Goal: Information Seeking & Learning: Learn about a topic

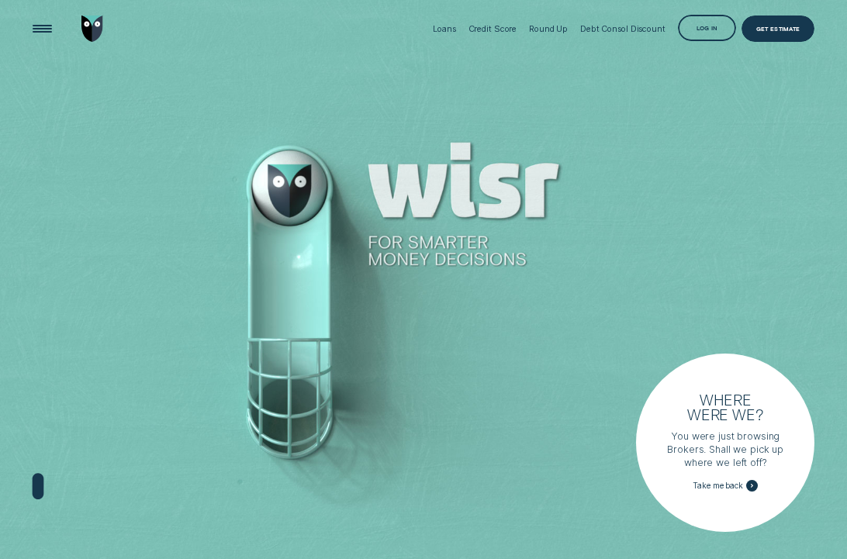
scroll to position [9, 0]
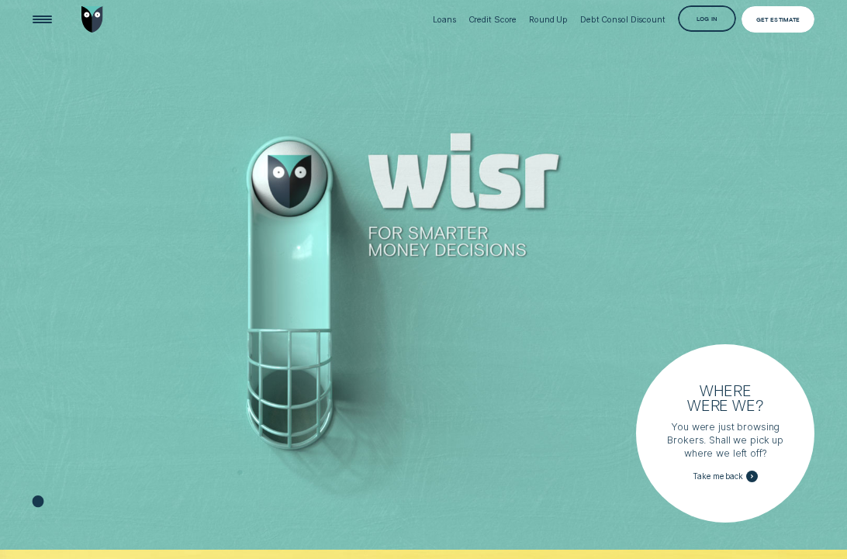
click at [792, 16] on div "Get Estimate" at bounding box center [778, 19] width 74 height 26
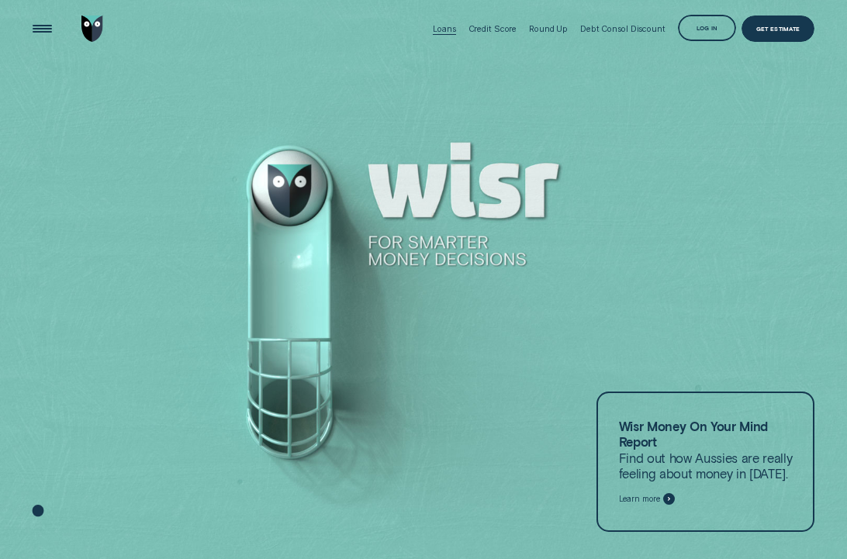
click at [443, 35] on div "Loans" at bounding box center [444, 29] width 22 height 59
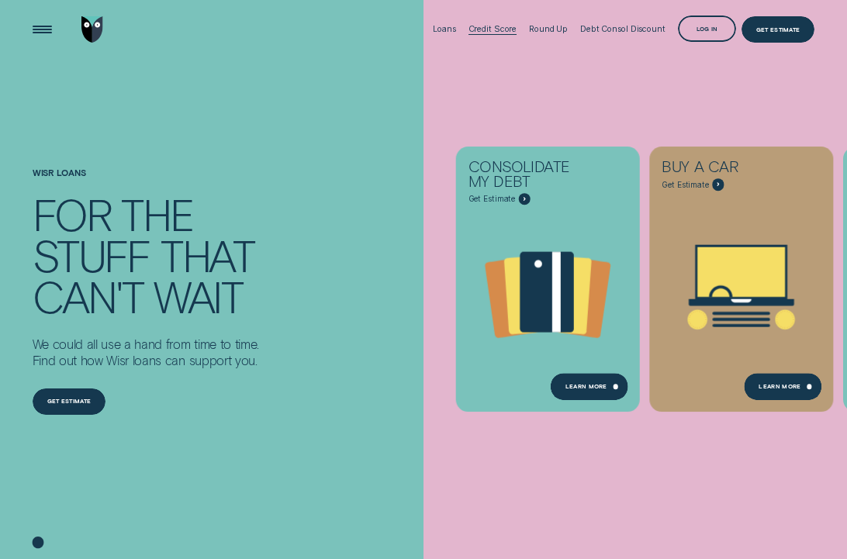
click at [488, 31] on div "Credit Score" at bounding box center [492, 29] width 49 height 10
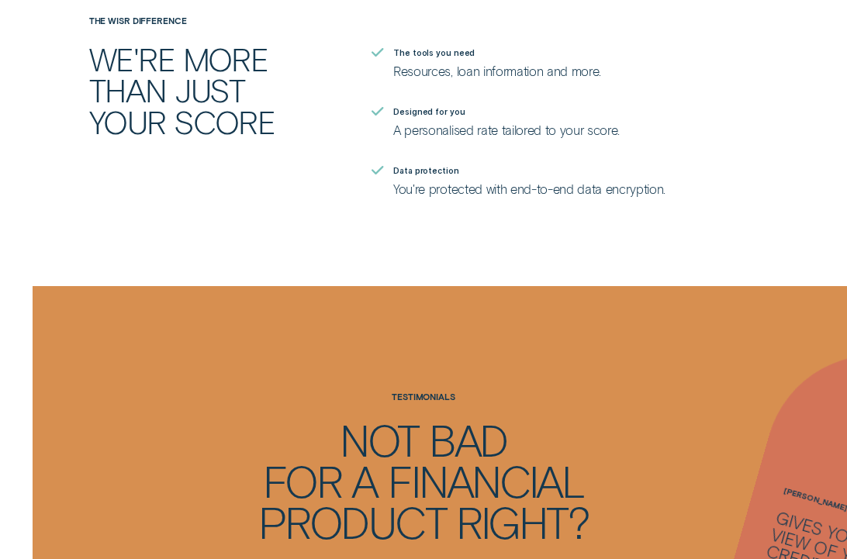
scroll to position [2470, 0]
